Goal: Find specific page/section: Find specific page/section

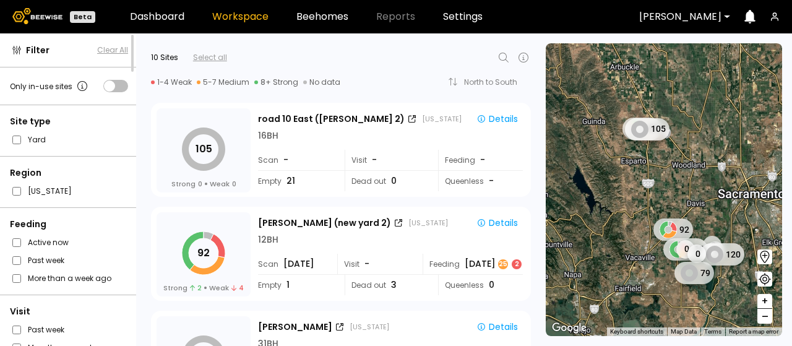
scroll to position [124, 0]
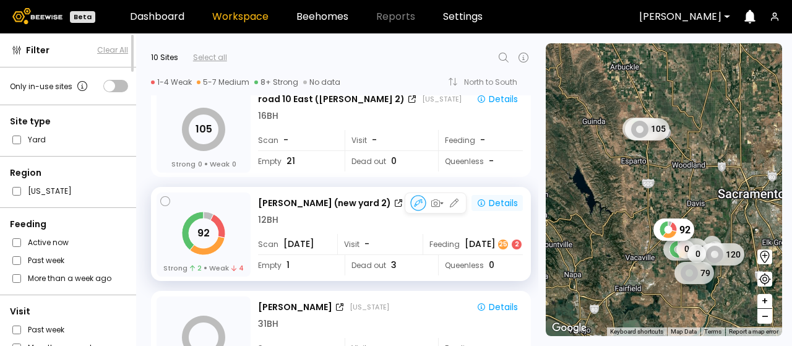
click at [494, 202] on div "Details" at bounding box center [497, 202] width 41 height 11
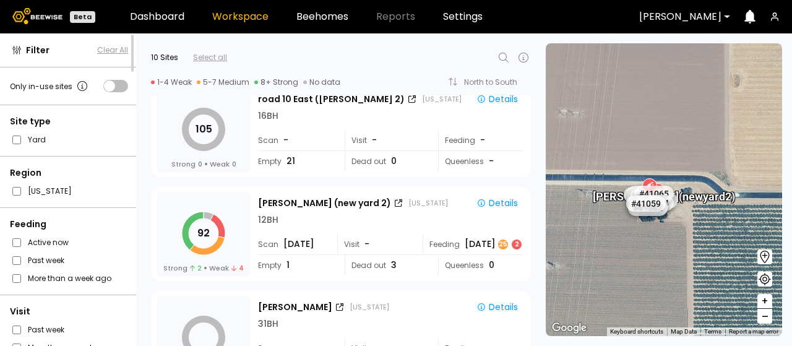
click at [437, 181] on div "92 Strong 2 Weak 4 Sievers (new yard 2) California Details 12 BH Scan Aug 15 Vi…" at bounding box center [337, 232] width 402 height 104
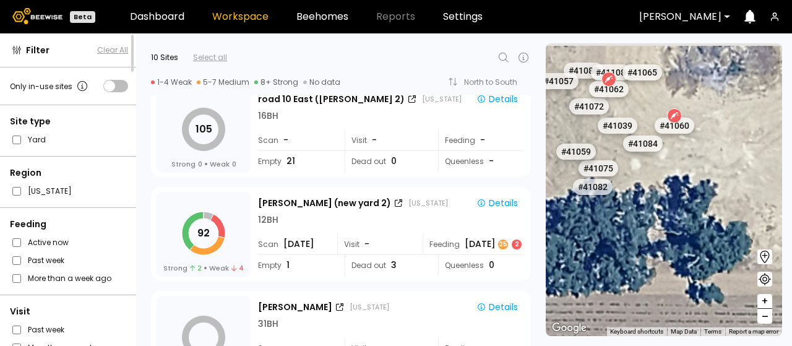
drag, startPoint x: 630, startPoint y: 162, endPoint x: 660, endPoint y: 313, distance: 153.3
click at [661, 313] on div "# 41073 # 41118 # 40069 # 40702 # 40736 # 40306 # 40113 # 40203 # 40190 # 40408…" at bounding box center [664, 189] width 236 height 293
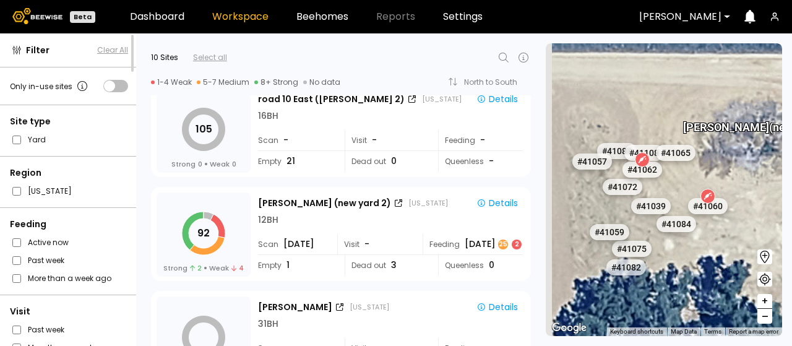
drag, startPoint x: 635, startPoint y: 197, endPoint x: 662, endPoint y: 249, distance: 58.7
click at [662, 249] on div "# 41073 # 41118 # 40069 # 40702 # 40736 # 40306 # 40113 # 40203 # 40190 # 40408…" at bounding box center [664, 189] width 236 height 293
